Goal: Browse casually: Explore the website without a specific task or goal

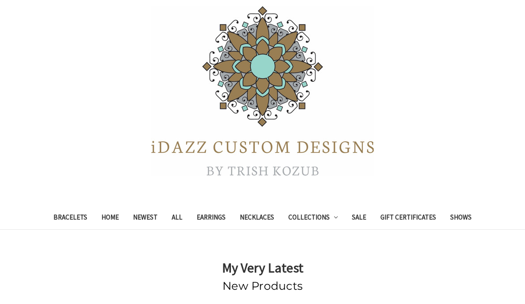
scroll to position [45, 0]
click at [262, 218] on link "Necklaces" at bounding box center [257, 219] width 48 height 22
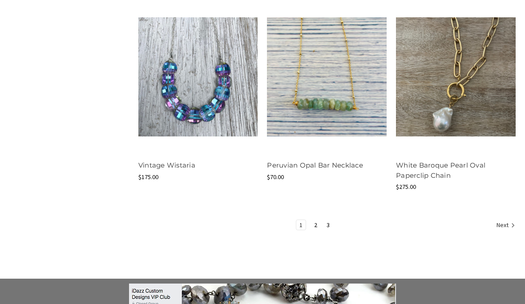
scroll to position [1102, 0]
click at [499, 224] on link "Next" at bounding box center [504, 226] width 22 height 12
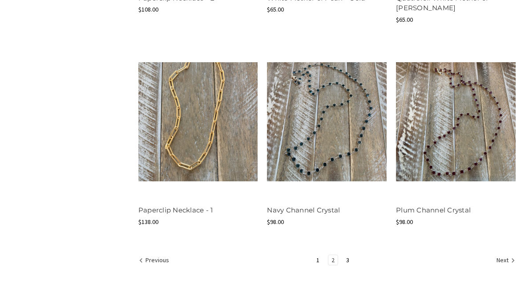
scroll to position [1116, 0]
click at [500, 256] on link "Next" at bounding box center [504, 261] width 22 height 12
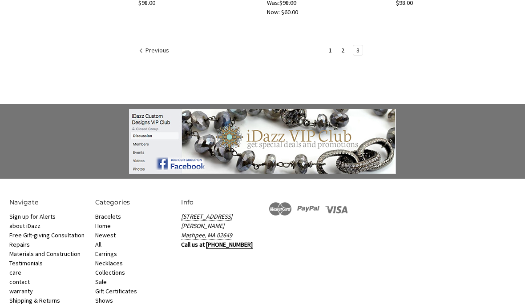
scroll to position [1095, 0]
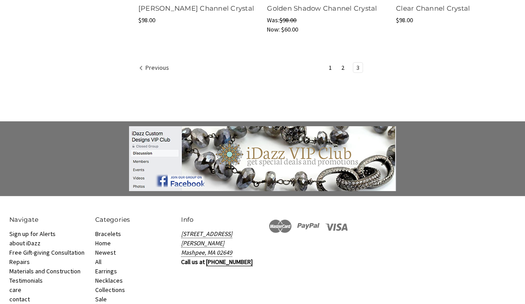
click at [102, 295] on link "Sale" at bounding box center [101, 299] width 12 height 8
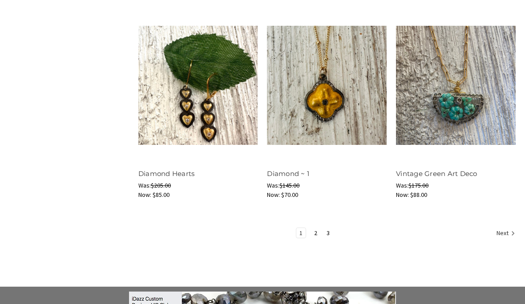
scroll to position [1163, 0]
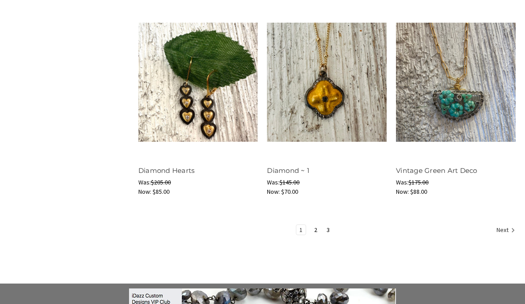
click at [506, 228] on link "Next" at bounding box center [504, 231] width 22 height 12
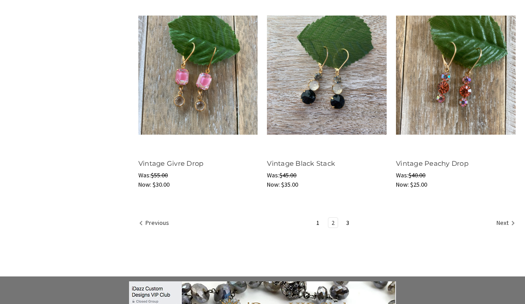
scroll to position [1183, 0]
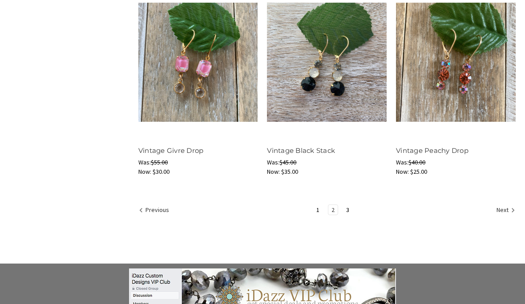
click at [498, 209] on link "Next" at bounding box center [504, 211] width 22 height 12
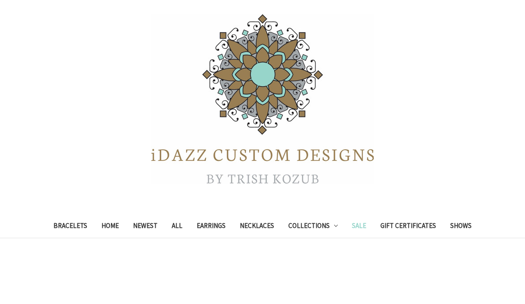
scroll to position [112, 0]
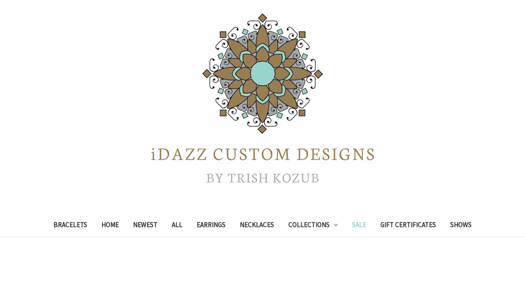
click at [68, 220] on link "Bracelets" at bounding box center [70, 227] width 48 height 22
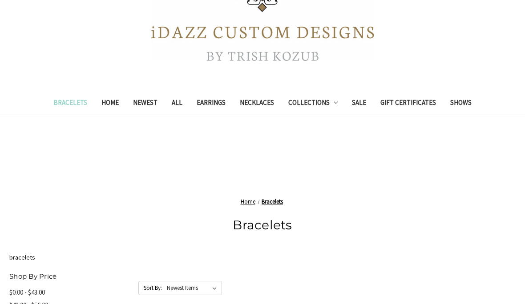
scroll to position [159, 0]
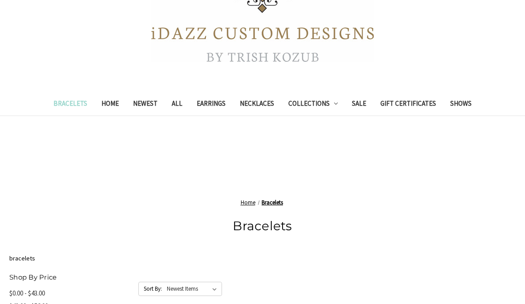
click at [140, 104] on link "Newest" at bounding box center [145, 105] width 39 height 22
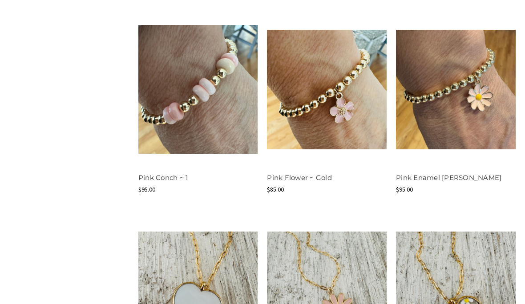
scroll to position [734, 0]
